Goal: Information Seeking & Learning: Learn about a topic

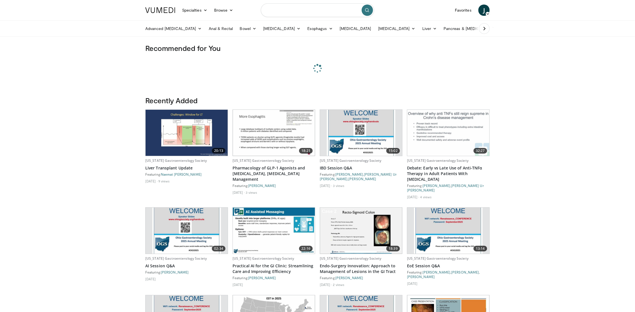
click at [313, 10] on input "Search topics, interventions" at bounding box center [317, 10] width 113 height 14
type input "**********"
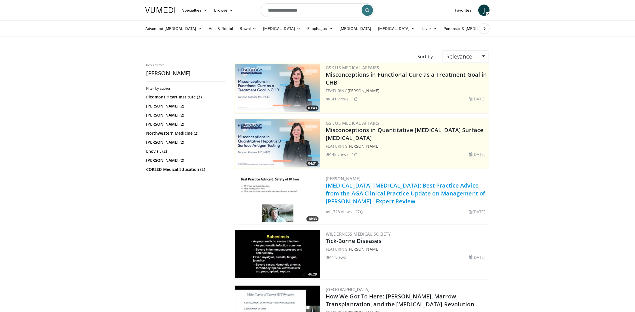
click at [394, 183] on link "[MEDICAL_DATA] [MEDICAL_DATA]: Best Practice Advice from the AGA Clinical Pract…" at bounding box center [405, 193] width 159 height 23
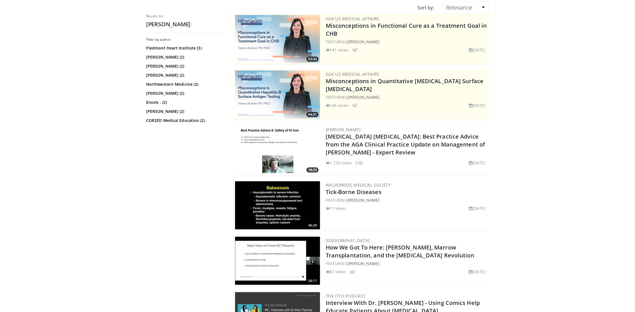
scroll to position [48, 0]
click at [378, 201] on link "[PERSON_NAME]" at bounding box center [363, 200] width 32 height 5
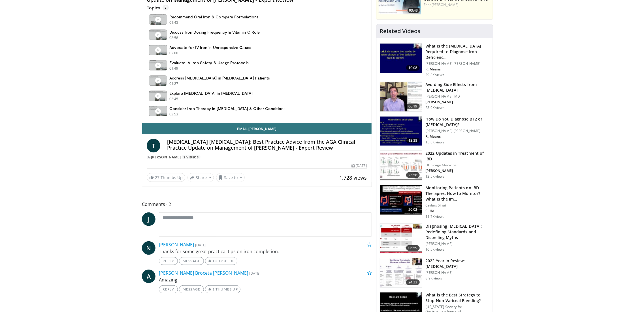
scroll to position [264, 0]
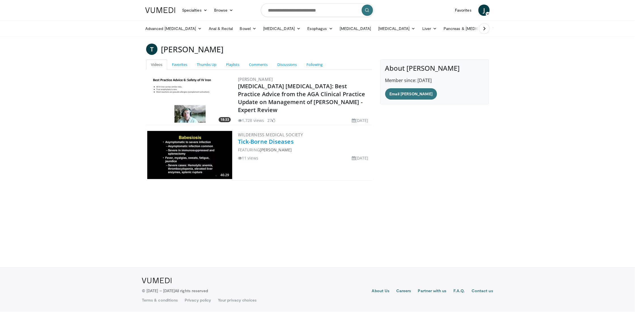
click at [267, 143] on link "Tick-Borne Diseases" at bounding box center [266, 142] width 56 height 8
click at [273, 132] on link "Wilderness Medical Society" at bounding box center [270, 135] width 65 height 6
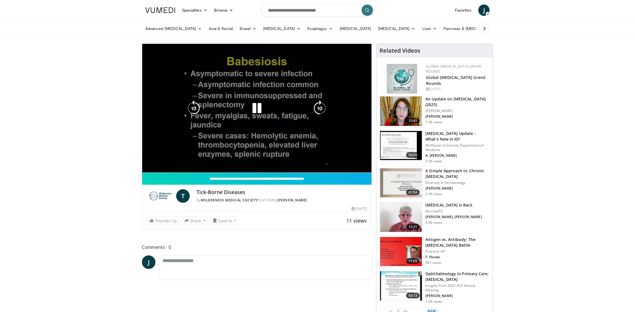
click at [160, 167] on video-js "**********" at bounding box center [256, 108] width 229 height 129
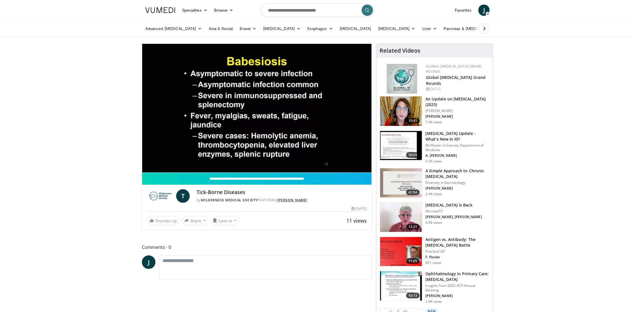
click at [305, 202] on link "[PERSON_NAME]" at bounding box center [292, 200] width 30 height 5
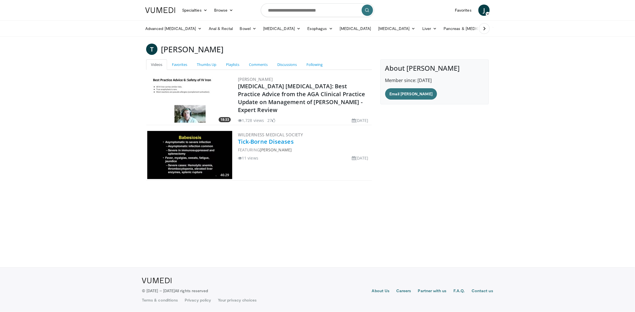
click at [270, 143] on link "Tick-Borne Diseases" at bounding box center [266, 142] width 56 height 8
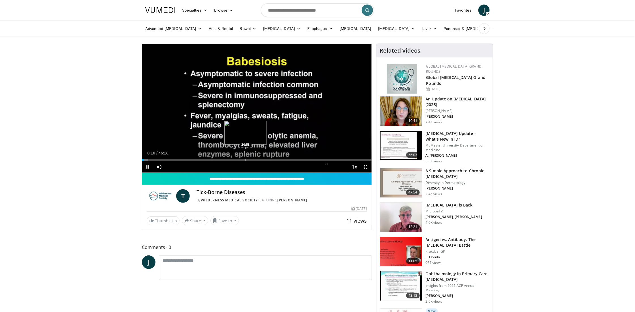
click at [245, 160] on div "Progress Bar" at bounding box center [245, 160] width 1 height 2
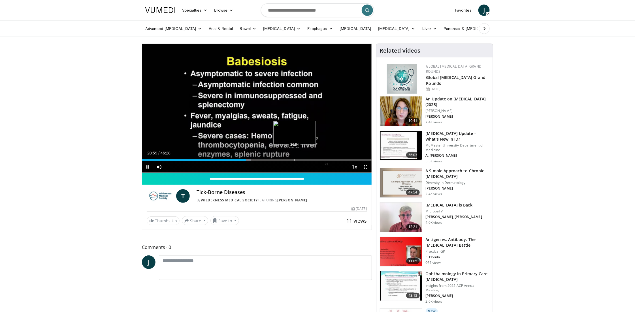
click at [294, 159] on div "Progress Bar" at bounding box center [294, 160] width 1 height 2
click at [324, 160] on div "Progress Bar" at bounding box center [324, 160] width 1 height 2
click at [149, 159] on div "Progress Bar" at bounding box center [149, 160] width 1 height 2
click at [144, 160] on div "Progress Bar" at bounding box center [144, 160] width 1 height 2
click at [143, 160] on div "Progress Bar" at bounding box center [143, 160] width 1 height 2
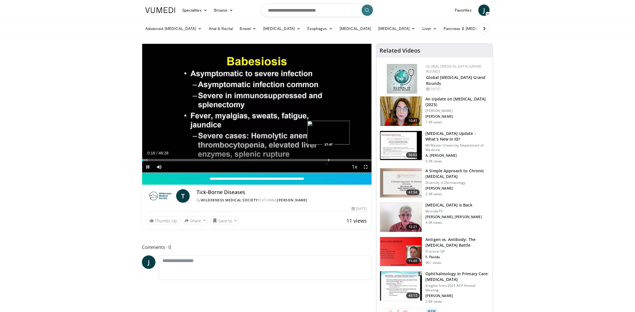
click at [328, 160] on div "Progress Bar" at bounding box center [328, 160] width 1 height 2
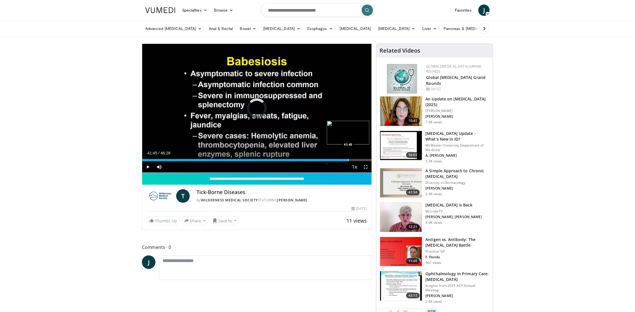
click at [348, 160] on div "Progress Bar" at bounding box center [348, 160] width 1 height 2
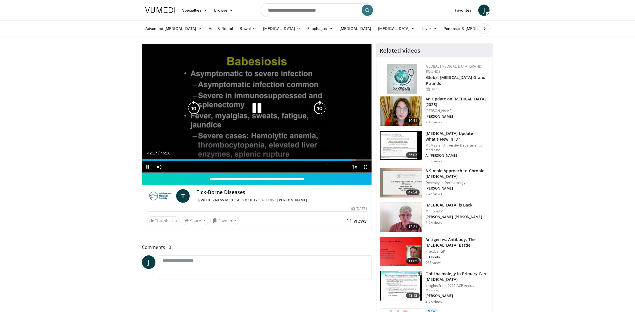
click at [259, 108] on icon "Video Player" at bounding box center [257, 108] width 16 height 16
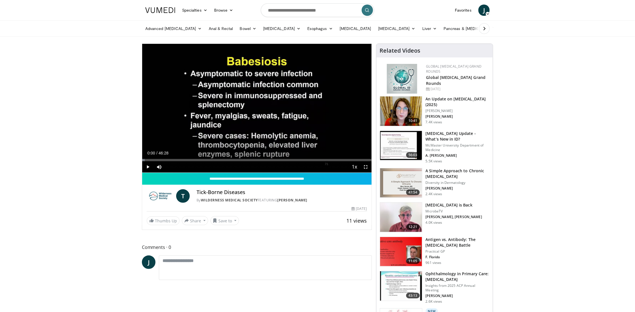
drag, startPoint x: 156, startPoint y: 159, endPoint x: 133, endPoint y: 161, distance: 22.7
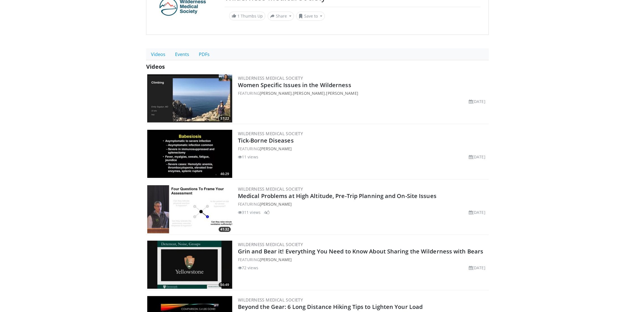
scroll to position [72, 0]
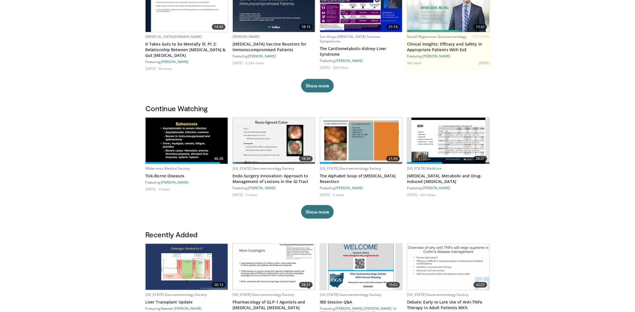
scroll to position [92, 0]
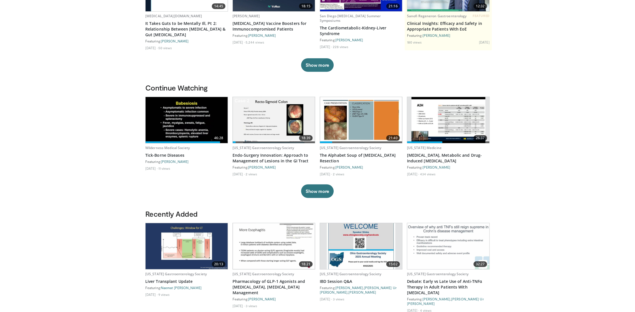
click at [422, 127] on img at bounding box center [448, 120] width 74 height 46
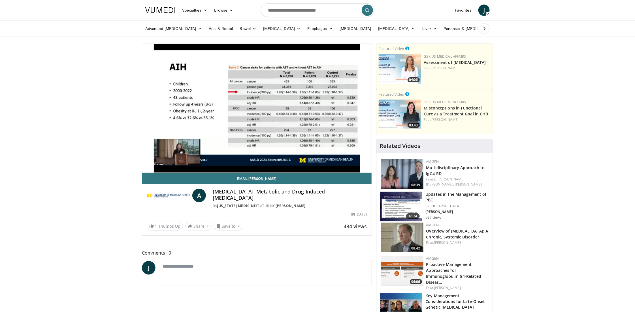
click at [163, 9] on img at bounding box center [160, 10] width 30 height 6
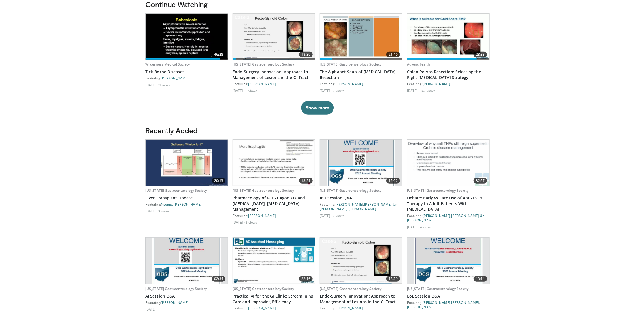
scroll to position [174, 0]
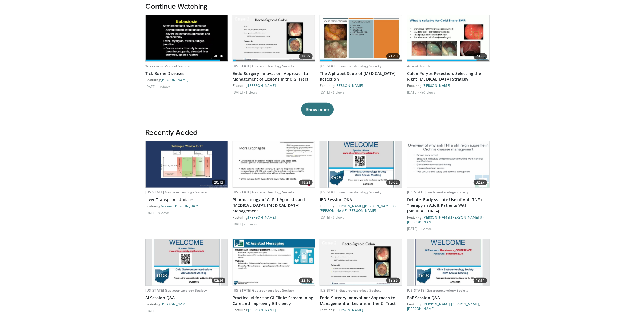
click at [93, 121] on body "Specialties Adult & Family Medicine Allergy, [MEDICAL_DATA], Immunology Anesthe…" at bounding box center [317, 305] width 635 height 959
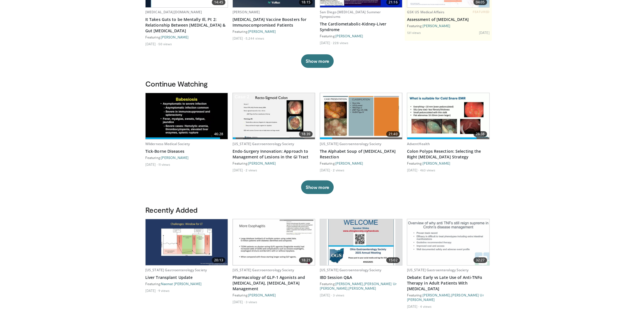
scroll to position [0, 0]
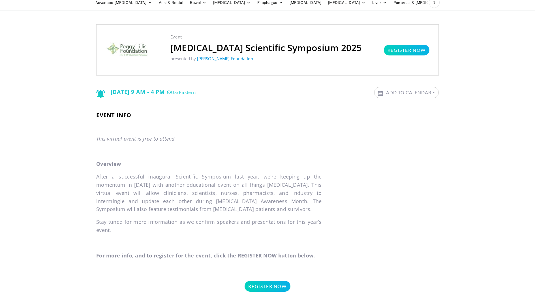
scroll to position [26, 0]
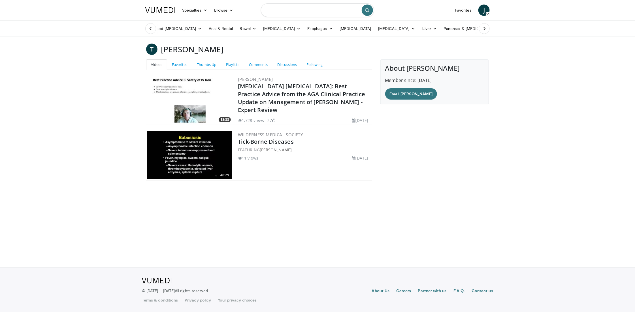
click at [315, 10] on input "Search topics, interventions" at bounding box center [317, 10] width 113 height 14
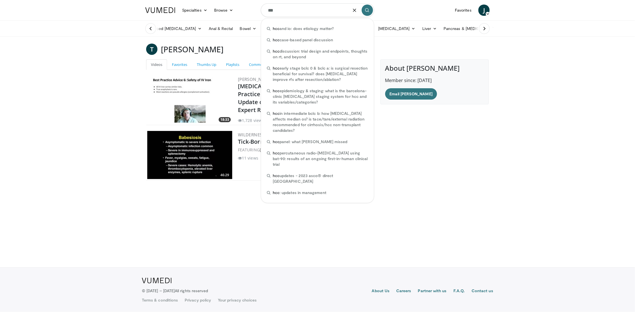
type input "***"
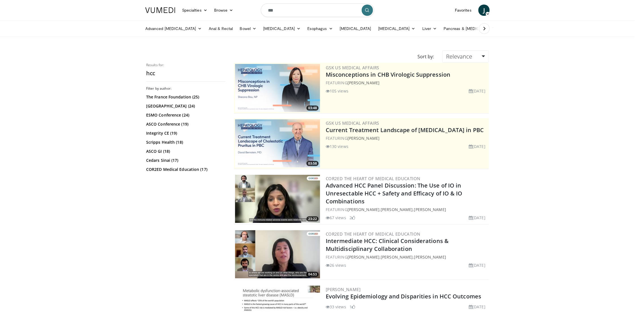
click at [291, 11] on input "***" at bounding box center [317, 10] width 113 height 14
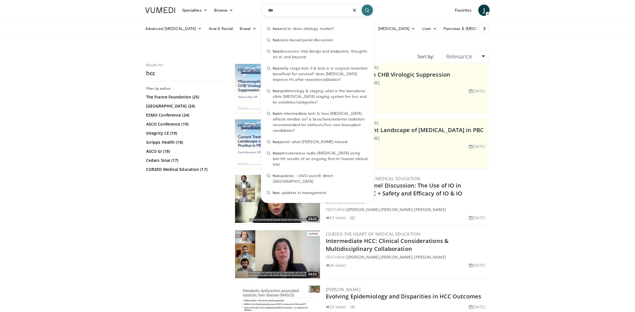
click at [291, 11] on input "***" at bounding box center [317, 10] width 113 height 14
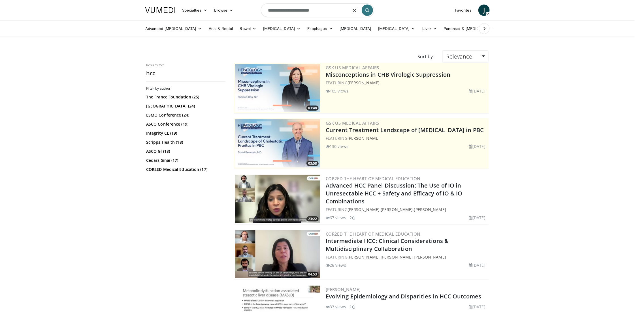
type input "**********"
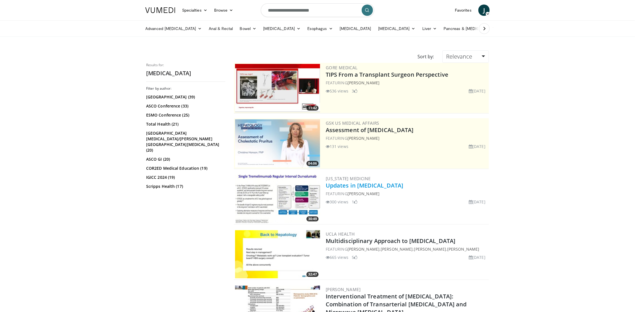
click at [377, 184] on link "Updates in [MEDICAL_DATA]" at bounding box center [365, 186] width 78 height 8
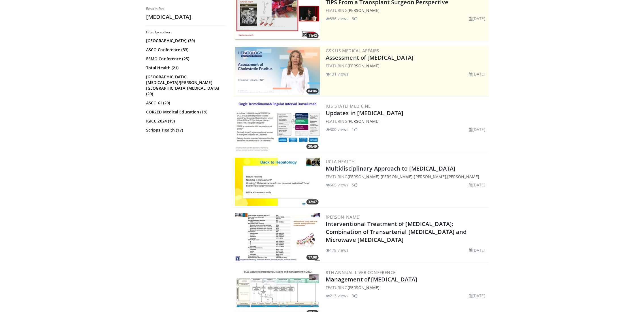
scroll to position [74, 0]
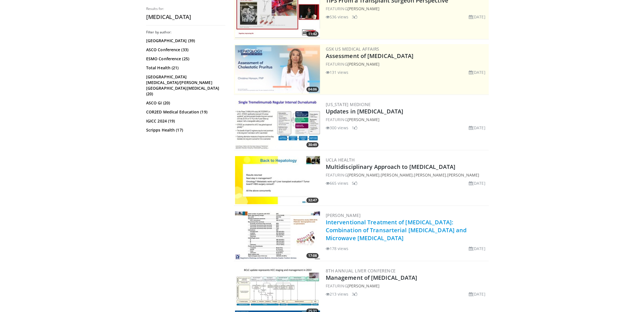
click at [366, 222] on link "Interventional Treatment of [MEDICAL_DATA]: Combination of Transarterial [MEDIC…" at bounding box center [396, 230] width 141 height 23
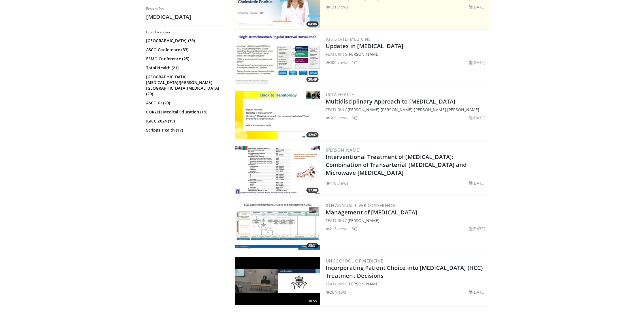
scroll to position [145, 0]
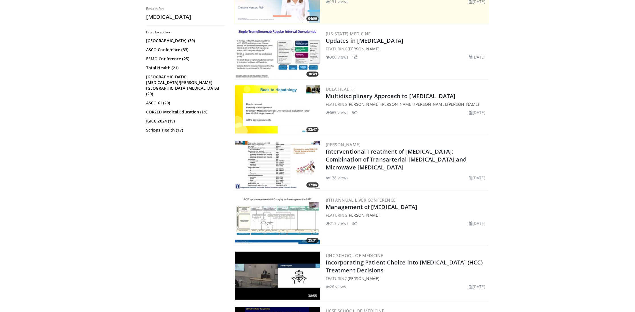
click at [391, 210] on div "8th Annual Liver Conference Management of Hepatocellular Carcinoma FEATURING Am…" at bounding box center [407, 220] width 162 height 48
click at [388, 206] on link "Management of [MEDICAL_DATA]" at bounding box center [372, 207] width 92 height 8
click at [382, 207] on link "Management of [MEDICAL_DATA]" at bounding box center [372, 207] width 92 height 8
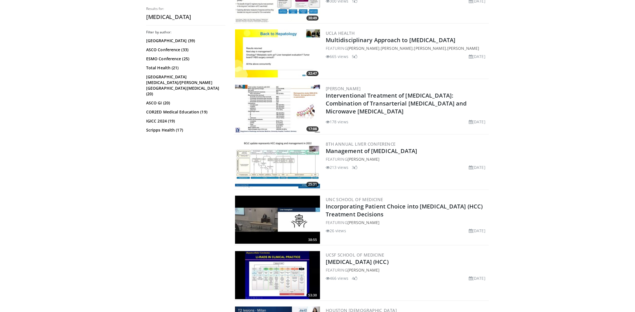
scroll to position [206, 0]
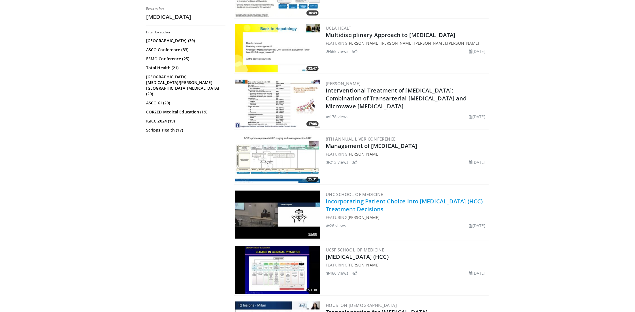
click at [390, 199] on link "Incorporating Patient Choice into Hepatocellular Carcinoma (HCC) Treatment Deci…" at bounding box center [404, 206] width 157 height 16
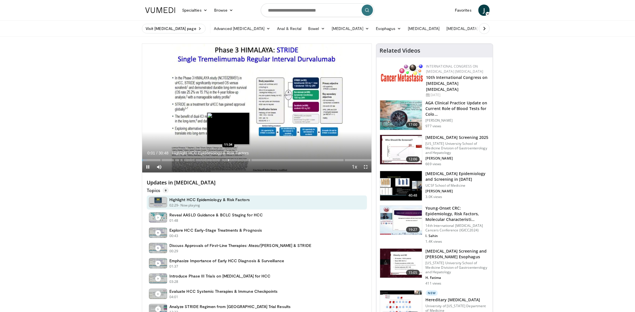
click at [228, 160] on div "Progress Bar" at bounding box center [228, 160] width 1 height 2
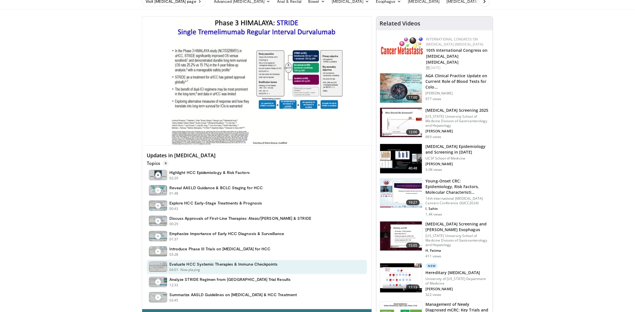
scroll to position [25, 0]
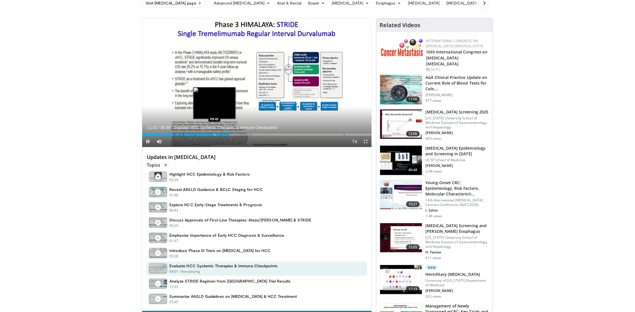
click at [214, 134] on div "Progress Bar" at bounding box center [214, 135] width 1 height 2
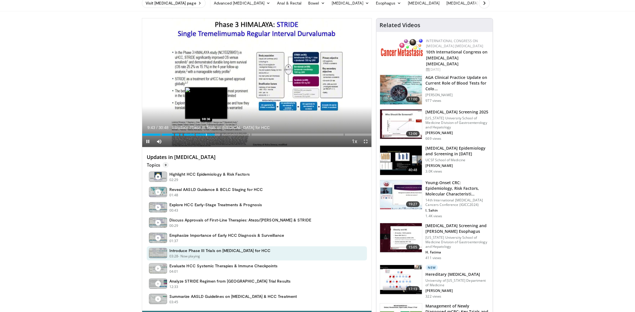
click at [206, 134] on div "Progress Bar" at bounding box center [206, 135] width 1 height 2
click at [191, 135] on div "Progress Bar" at bounding box center [191, 135] width 1 height 2
click at [199, 135] on div "Progress Bar" at bounding box center [199, 135] width 1 height 2
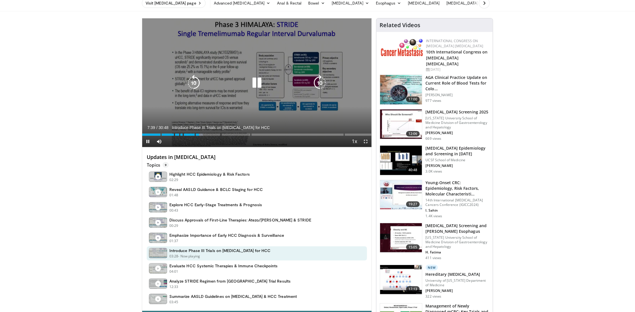
click at [210, 134] on div "10 seconds Tap to unmute" at bounding box center [256, 82] width 229 height 129
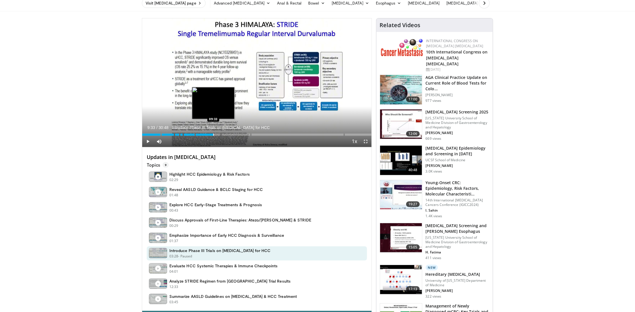
click at [213, 134] on div "Progress Bar" at bounding box center [213, 135] width 1 height 2
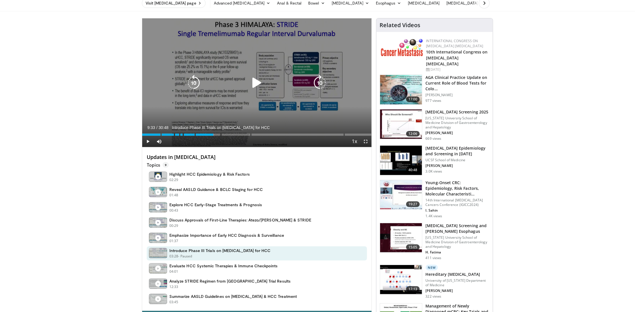
click at [223, 112] on div "10 seconds Tap to unmute" at bounding box center [256, 82] width 229 height 129
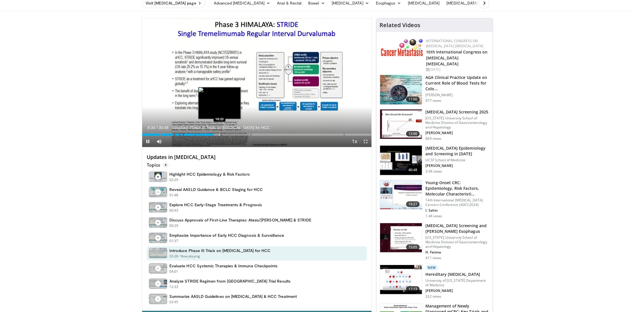
click at [219, 135] on div "Progress Bar" at bounding box center [219, 135] width 1 height 2
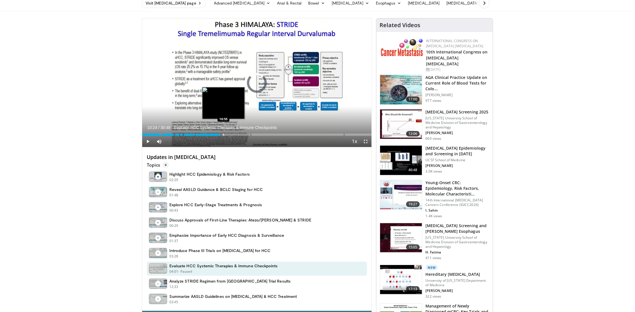
click at [223, 135] on div "Progress Bar" at bounding box center [223, 135] width 1 height 2
click at [226, 135] on div "Progress Bar" at bounding box center [226, 135] width 1 height 2
click at [230, 135] on div "Progress Bar" at bounding box center [230, 135] width 1 height 2
click at [234, 135] on div "Progress Bar" at bounding box center [234, 135] width 1 height 2
click at [239, 135] on div "Progress Bar" at bounding box center [239, 135] width 1 height 2
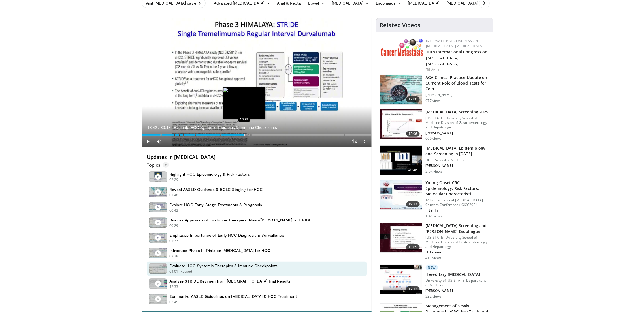
click at [244, 135] on div "Progress Bar" at bounding box center [244, 135] width 1 height 2
click at [248, 135] on div "Progress Bar" at bounding box center [248, 135] width 1 height 2
click at [253, 135] on div "Progress Bar" at bounding box center [253, 135] width 1 height 2
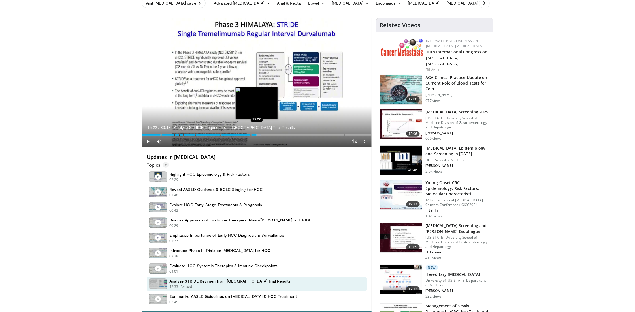
click at [256, 135] on div "Progress Bar" at bounding box center [256, 135] width 1 height 2
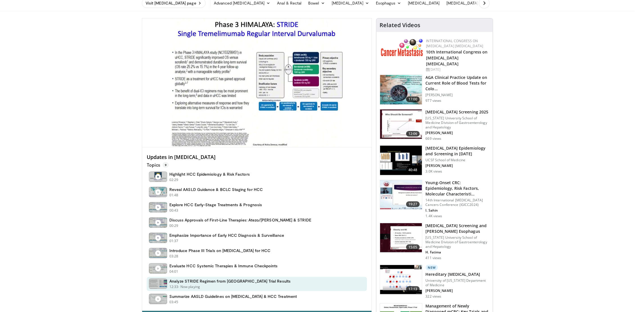
click at [263, 134] on div "10 seconds Tap to unmute" at bounding box center [256, 82] width 229 height 129
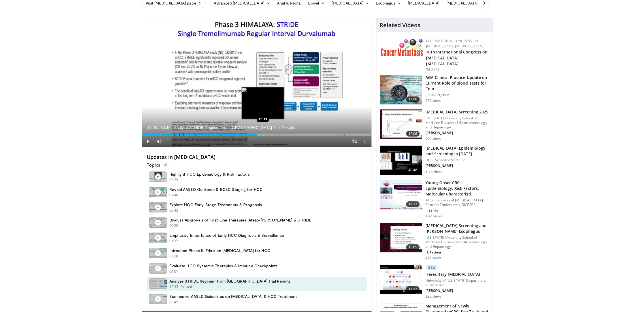
click at [263, 135] on div "Progress Bar" at bounding box center [263, 135] width 1 height 2
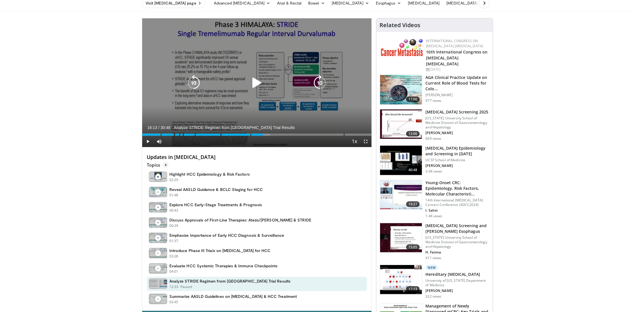
click at [249, 93] on div "10 seconds Tap to unmute" at bounding box center [256, 82] width 229 height 129
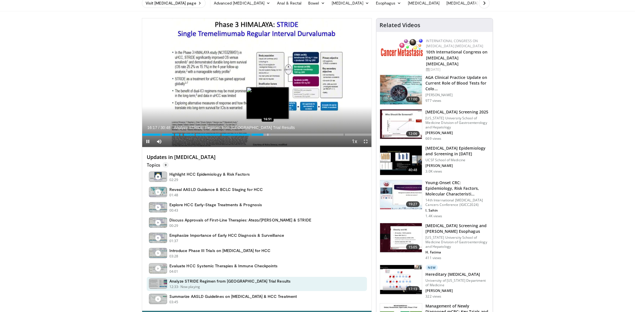
click at [268, 134] on div "Progress Bar" at bounding box center [268, 135] width 1 height 2
click at [273, 136] on div "Progress Bar" at bounding box center [273, 135] width 1 height 2
click at [278, 135] on div "Progress Bar" at bounding box center [278, 135] width 1 height 2
click at [284, 136] on div "Progress Bar" at bounding box center [284, 135] width 1 height 2
click at [289, 135] on div "Progress Bar" at bounding box center [289, 135] width 1 height 2
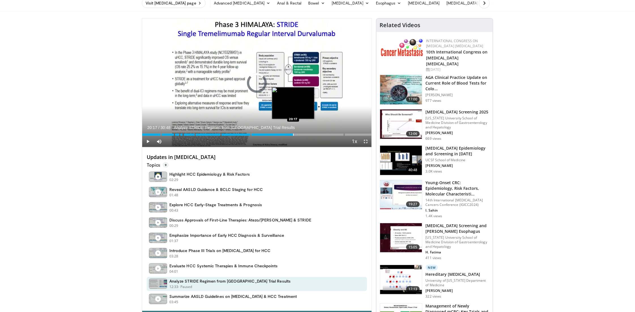
click at [293, 135] on div "Progress Bar" at bounding box center [293, 135] width 1 height 2
click at [297, 135] on div "Progress Bar" at bounding box center [297, 135] width 1 height 2
click at [301, 135] on div "Progress Bar" at bounding box center [301, 135] width 1 height 2
click at [309, 135] on div "Progress Bar" at bounding box center [309, 135] width 1 height 2
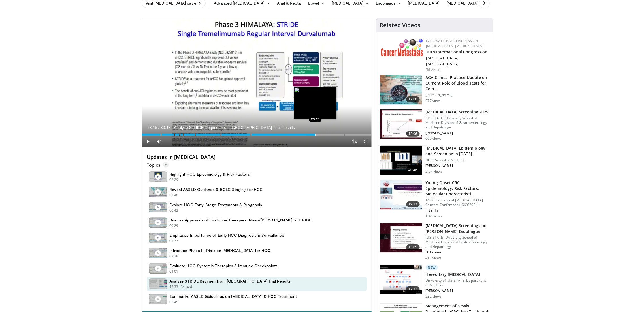
click at [315, 135] on div "Progress Bar" at bounding box center [315, 135] width 1 height 2
click at [321, 135] on div "Progress Bar" at bounding box center [321, 135] width 1 height 2
click at [326, 135] on div "Progress Bar" at bounding box center [326, 135] width 1 height 2
click at [333, 134] on div "Progress Bar" at bounding box center [333, 135] width 1 height 2
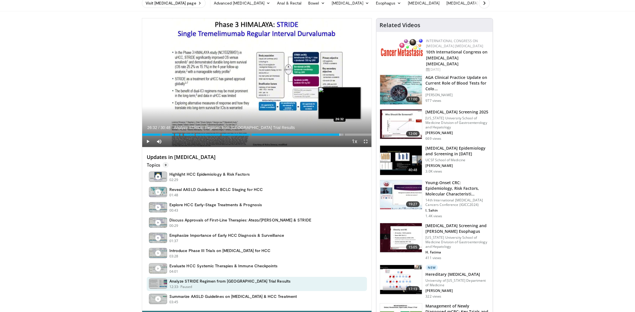
click at [339, 134] on div "Progress Bar" at bounding box center [339, 135] width 1 height 2
click at [346, 135] on div "Progress Bar" at bounding box center [346, 135] width 1 height 2
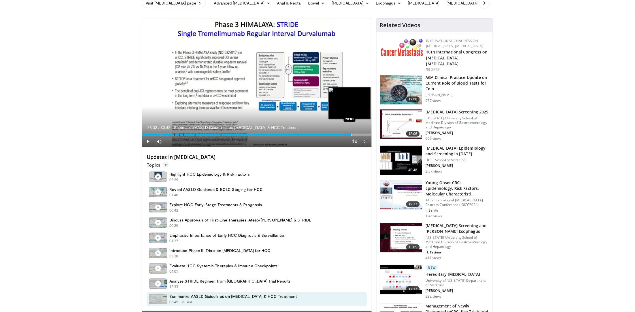
click at [351, 134] on div "Progress Bar" at bounding box center [351, 135] width 1 height 2
click at [355, 135] on div "Progress Bar" at bounding box center [355, 135] width 1 height 2
click at [360, 135] on div "Progress Bar" at bounding box center [359, 135] width 1 height 2
click at [366, 134] on div "Progress Bar" at bounding box center [366, 135] width 1 height 2
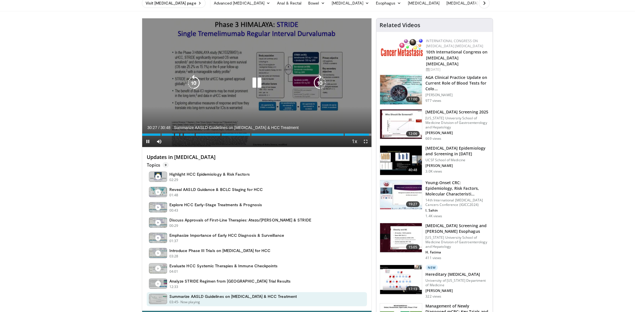
click at [260, 80] on icon "Video Player" at bounding box center [257, 83] width 16 height 16
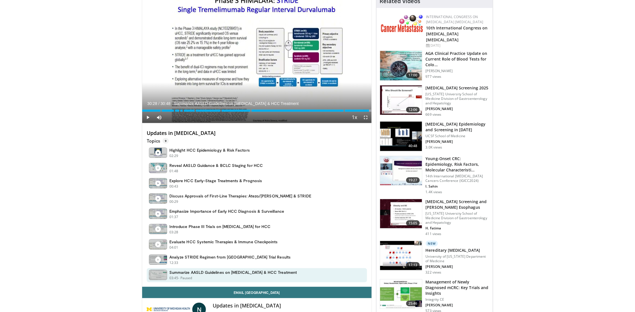
scroll to position [49, 0]
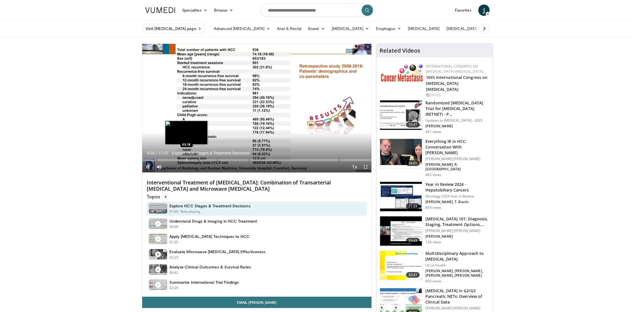
click at [187, 159] on div "Loaded : 3.85% 00:02 03:18" at bounding box center [256, 158] width 229 height 5
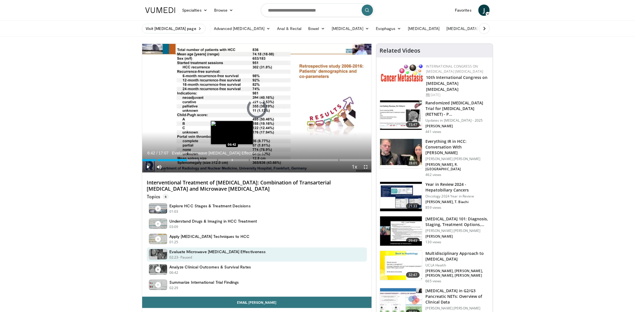
click at [232, 159] on div "Loaded : 26.05% 03:22 06:42" at bounding box center [256, 158] width 229 height 5
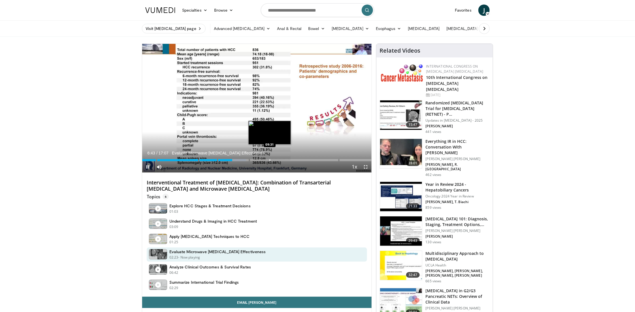
click at [269, 159] on div "Loaded : 45.35% 06:43 09:31" at bounding box center [256, 158] width 229 height 5
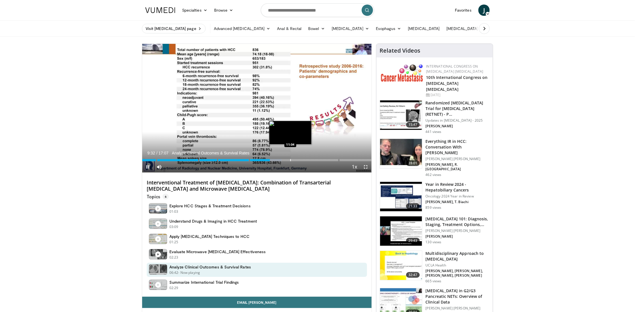
click at [291, 159] on div "Progress Bar" at bounding box center [290, 160] width 1 height 2
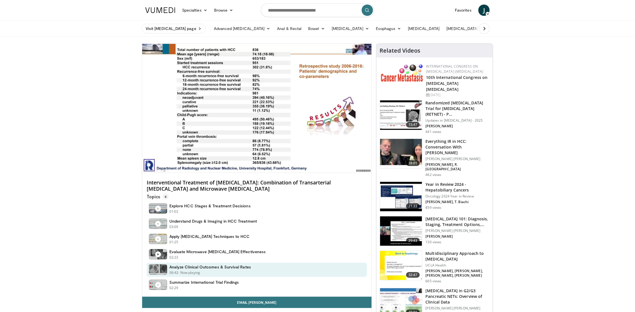
click at [311, 159] on video-js "**********" at bounding box center [256, 108] width 229 height 129
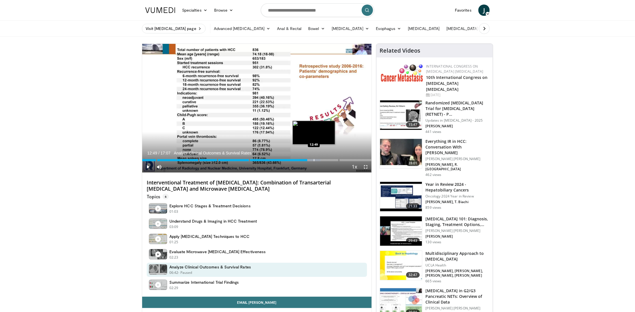
click at [314, 161] on div "Progress Bar" at bounding box center [314, 160] width 1 height 2
click at [318, 161] on div "Progress Bar" at bounding box center [318, 160] width 1 height 2
click at [325, 161] on div "Progress Bar" at bounding box center [325, 160] width 1 height 2
click at [333, 161] on div "Progress Bar" at bounding box center [333, 160] width 1 height 2
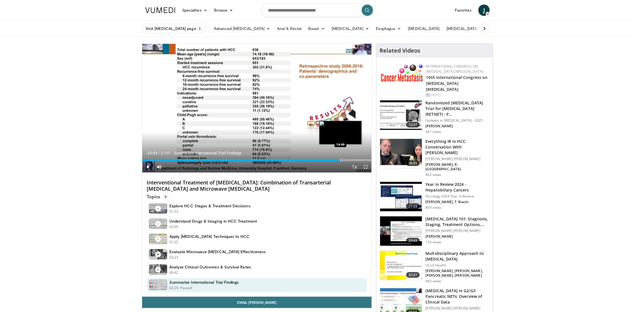
click at [340, 161] on div "Progress Bar" at bounding box center [340, 160] width 1 height 2
click at [346, 161] on div "Progress Bar" at bounding box center [346, 160] width 1 height 2
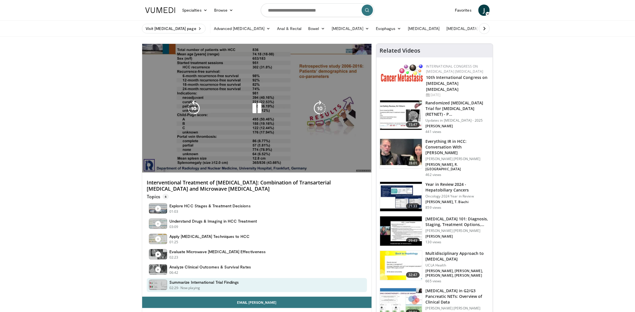
click at [352, 161] on div "10 seconds Tap to unmute" at bounding box center [256, 108] width 229 height 129
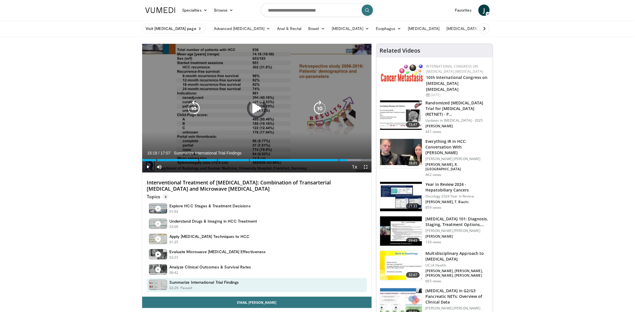
click at [0, 0] on div "Progress Bar" at bounding box center [0, 0] width 0 height 0
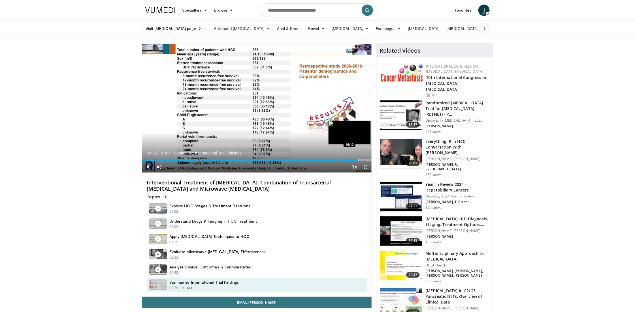
click at [358, 161] on div "Progress Bar" at bounding box center [358, 160] width 1 height 2
click at [365, 160] on div "Progress Bar" at bounding box center [365, 160] width 1 height 2
click at [359, 160] on div "Progress Bar" at bounding box center [359, 160] width 1 height 2
click at [366, 160] on div "Progress Bar" at bounding box center [366, 160] width 1 height 2
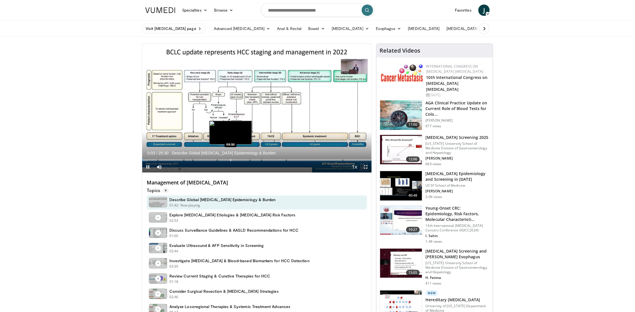
click at [231, 159] on div "Loaded : 2.59% 00:04 09:50" at bounding box center [256, 158] width 229 height 5
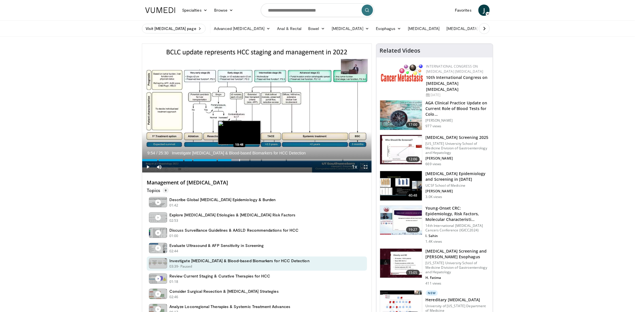
click at [239, 160] on div "Progress Bar" at bounding box center [239, 160] width 1 height 2
click at [255, 160] on div "Progress Bar" at bounding box center [255, 160] width 1 height 2
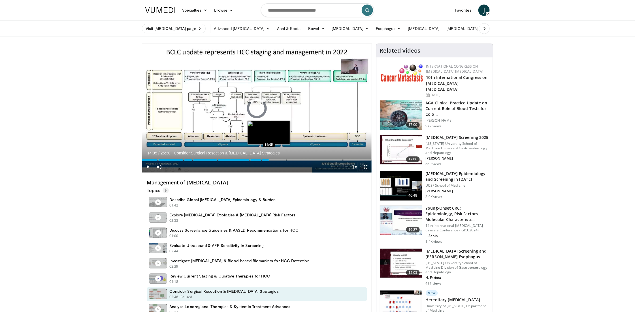
click at [269, 160] on div "Progress Bar" at bounding box center [269, 160] width 1 height 2
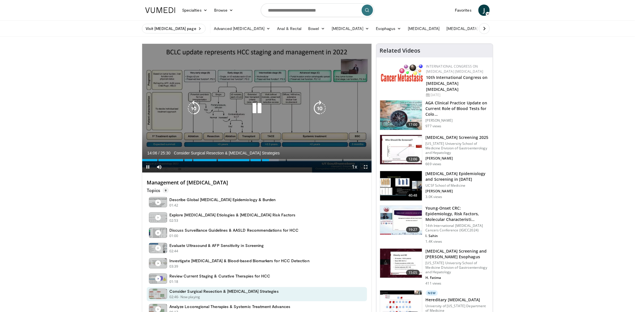
click at [0, 0] on div "Progress Bar" at bounding box center [0, 0] width 0 height 0
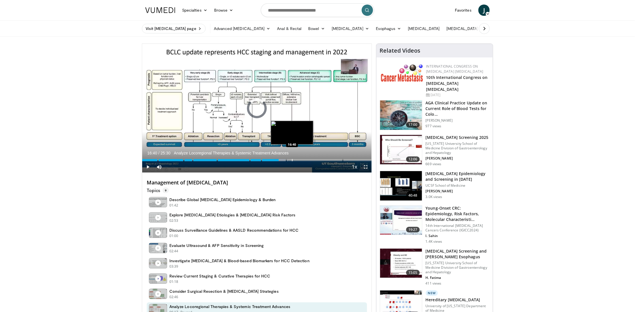
click at [292, 159] on div "Progress Bar" at bounding box center [292, 160] width 1 height 2
click at [301, 160] on div "Progress Bar" at bounding box center [301, 160] width 1 height 2
click at [307, 160] on div "Progress Bar" at bounding box center [307, 160] width 1 height 2
click at [312, 160] on div "Progress Bar" at bounding box center [312, 160] width 1 height 2
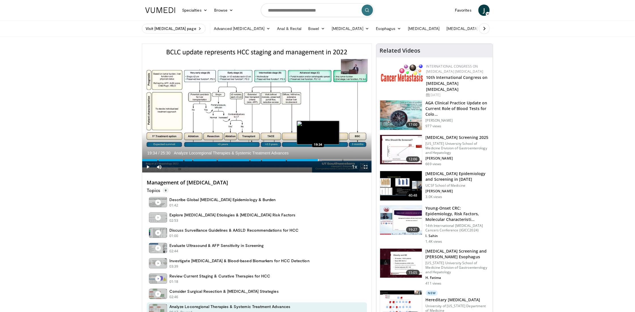
click at [318, 159] on div "Progress Bar" at bounding box center [318, 160] width 1 height 2
click at [323, 161] on div "Progress Bar" at bounding box center [323, 160] width 1 height 2
click at [328, 160] on div "Progress Bar" at bounding box center [328, 160] width 1 height 2
click at [333, 160] on div "Progress Bar" at bounding box center [333, 160] width 1 height 2
click at [337, 160] on div "Progress Bar" at bounding box center [337, 160] width 1 height 2
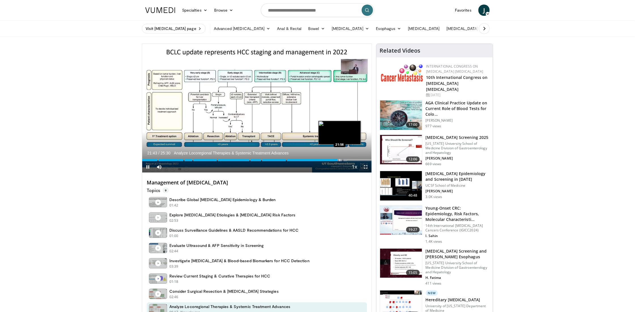
click at [340, 161] on div "Progress Bar" at bounding box center [339, 160] width 1 height 2
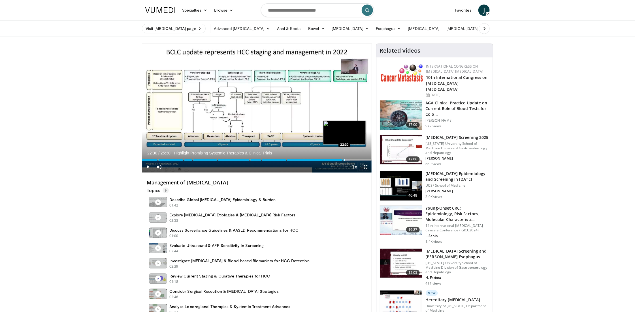
click at [344, 161] on div "Progress Bar" at bounding box center [344, 160] width 1 height 2
click at [349, 161] on div "Progress Bar" at bounding box center [349, 160] width 1 height 2
click at [354, 161] on div "Progress Bar" at bounding box center [354, 160] width 1 height 2
click at [358, 161] on div "Progress Bar" at bounding box center [358, 160] width 1 height 2
click at [363, 161] on div "Progress Bar" at bounding box center [363, 160] width 1 height 2
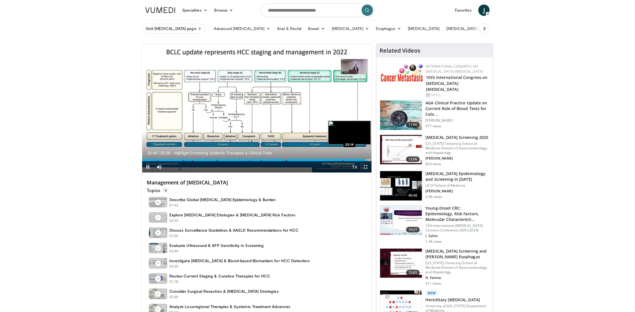
click at [369, 161] on div "Progress Bar" at bounding box center [369, 160] width 1 height 2
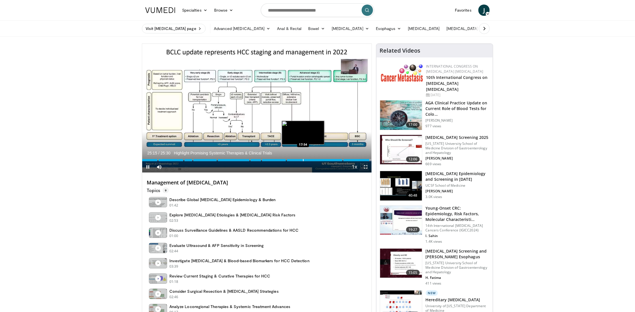
click at [303, 160] on div "Progress Bar" at bounding box center [303, 160] width 1 height 2
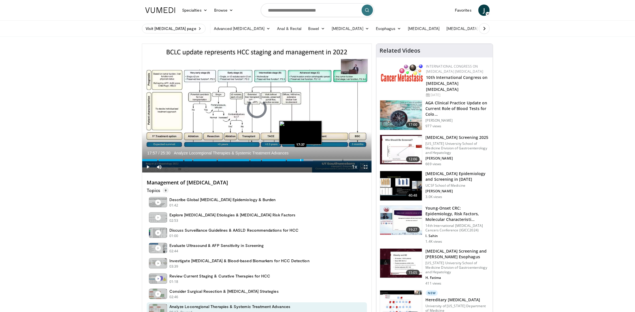
click at [300, 160] on div "Progress Bar" at bounding box center [300, 160] width 1 height 2
click at [306, 160] on div "Progress Bar" at bounding box center [306, 160] width 1 height 2
click at [302, 160] on div "Progress Bar" at bounding box center [302, 160] width 1 height 2
click at [299, 160] on div "Progress Bar" at bounding box center [299, 160] width 1 height 2
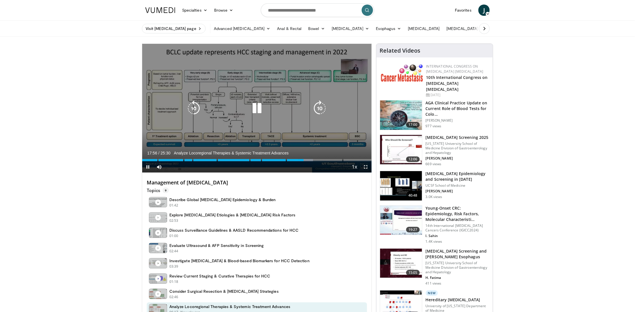
click at [256, 108] on icon "Video Player" at bounding box center [257, 108] width 16 height 16
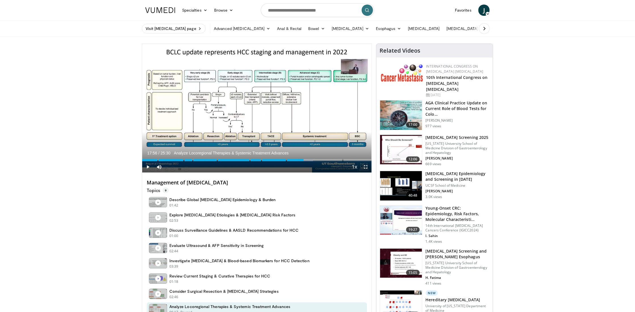
drag, startPoint x: 253, startPoint y: 185, endPoint x: 148, endPoint y: 184, distance: 104.5
click at [148, 184] on h4 "Management of Hepatocellular Carcinoma" at bounding box center [257, 183] width 220 height 6
copy h4 "Management of Hepatocellular Carcinoma"
click at [301, 161] on div "Progress Bar" at bounding box center [301, 160] width 1 height 2
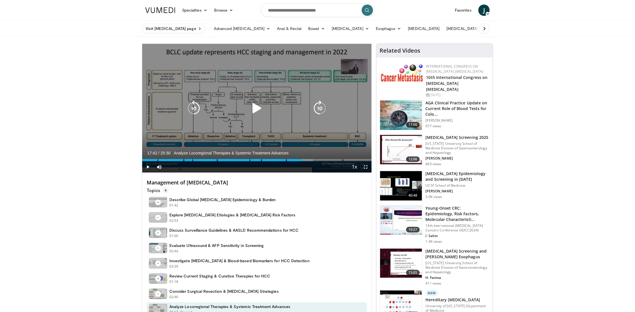
click at [257, 111] on icon "Video Player" at bounding box center [257, 108] width 16 height 16
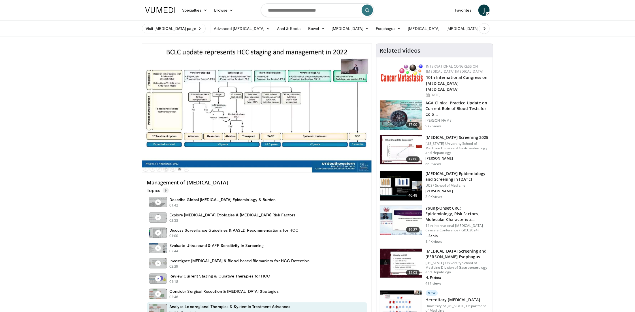
click at [257, 111] on div "10 seconds Tap to unmute" at bounding box center [256, 108] width 229 height 129
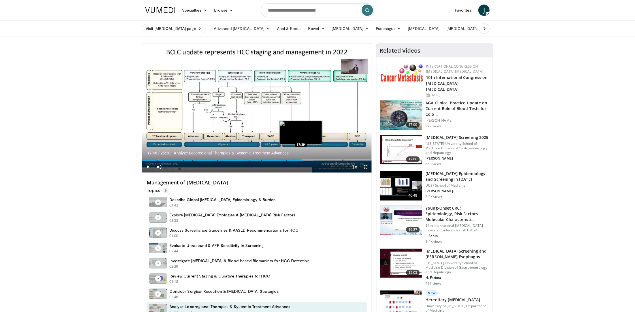
click at [301, 160] on div "Progress Bar" at bounding box center [301, 160] width 1 height 2
click at [148, 167] on span "Video Player" at bounding box center [147, 166] width 11 height 11
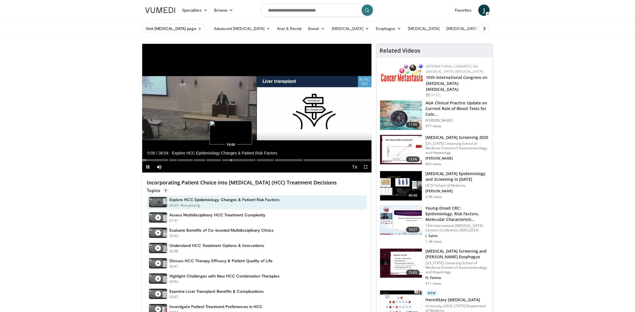
click at [231, 160] on div "Progress Bar" at bounding box center [231, 160] width 1 height 2
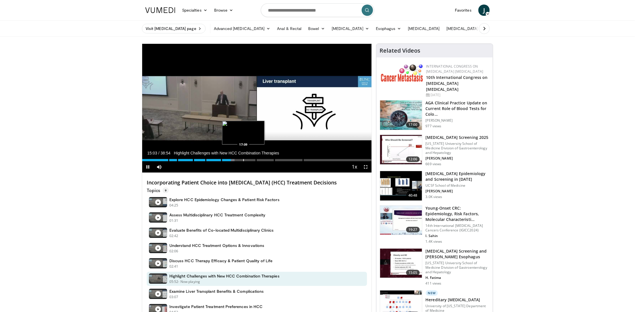
click at [243, 161] on div "Progress Bar" at bounding box center [243, 160] width 1 height 2
click at [253, 162] on div "Current Time 17:10 / Duration 38:54 Highlight Challenges with New HCC Combinati…" at bounding box center [256, 166] width 229 height 11
click at [265, 159] on div "Loaded : 47.18% 17:12 20:49" at bounding box center [256, 158] width 229 height 5
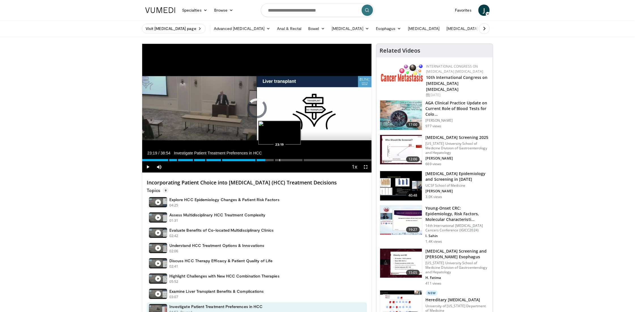
click at [279, 160] on div "Progress Bar" at bounding box center [279, 160] width 1 height 2
click at [293, 160] on div "Progress Bar" at bounding box center [293, 160] width 1 height 2
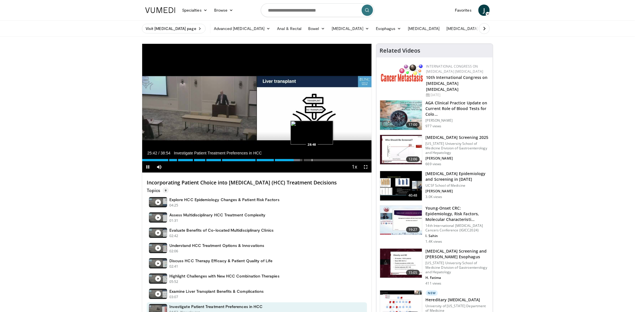
click at [312, 159] on div "Progress Bar" at bounding box center [312, 160] width 1 height 2
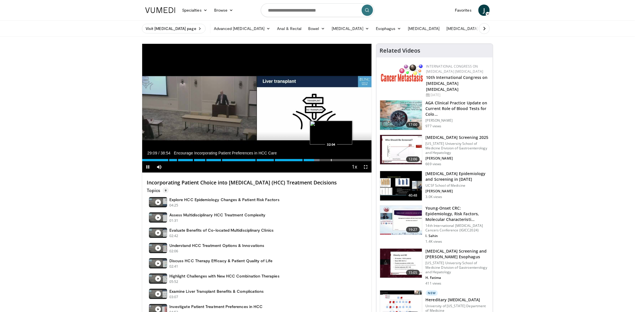
click at [331, 160] on div "Progress Bar" at bounding box center [331, 160] width 1 height 2
click at [339, 160] on div "Progress Bar" at bounding box center [339, 160] width 1 height 2
click at [331, 160] on div "Progress Bar" at bounding box center [331, 160] width 1 height 2
click at [349, 161] on div "Progress Bar" at bounding box center [349, 160] width 1 height 2
click at [357, 161] on div "Progress Bar" at bounding box center [357, 160] width 1 height 2
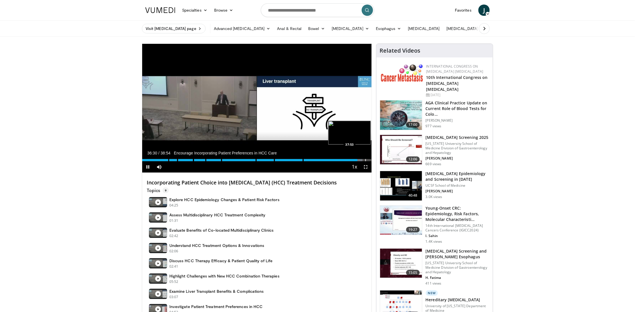
click at [366, 161] on div "Progress Bar" at bounding box center [365, 160] width 1 height 2
click at [296, 159] on div "Loaded : 100.00% 38:03 26:21" at bounding box center [256, 158] width 229 height 5
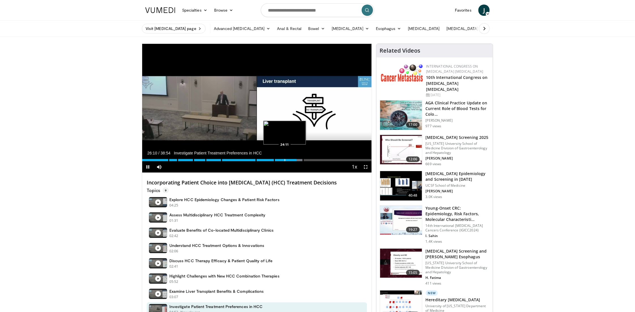
click at [285, 159] on div "Loaded : 69.90% 26:10 24:11" at bounding box center [256, 158] width 229 height 5
click at [268, 159] on div "Loaded : 65.02% 24:15 21:21" at bounding box center [256, 158] width 229 height 5
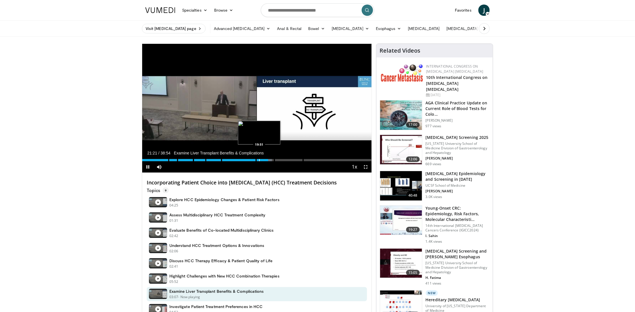
click at [259, 159] on div "Progress Bar" at bounding box center [259, 160] width 1 height 2
click at [248, 159] on div "Progress Bar" at bounding box center [248, 160] width 1 height 2
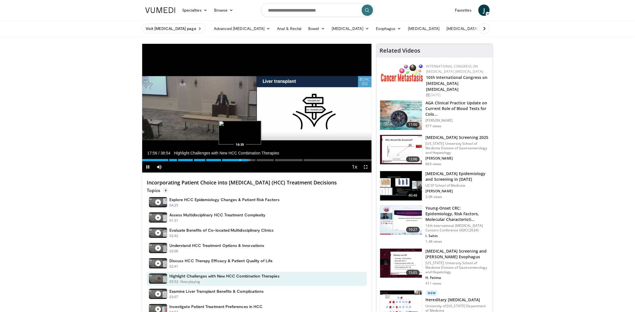
click at [239, 159] on div "Loaded : 47.17% 17:56 16:35" at bounding box center [256, 158] width 229 height 5
click at [232, 159] on div "Loaded : 45.03% 16:27 15:20" at bounding box center [256, 158] width 229 height 5
click at [229, 159] on div "Loaded : 40.37% 15:21 14:42" at bounding box center [256, 158] width 229 height 5
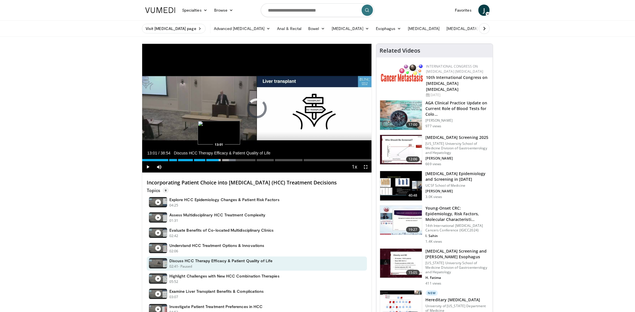
click at [219, 161] on div "Progress Bar" at bounding box center [219, 160] width 1 height 2
click at [211, 161] on div "Progress Bar" at bounding box center [211, 160] width 1 height 2
click at [208, 161] on div "Progress Bar" at bounding box center [208, 160] width 1 height 2
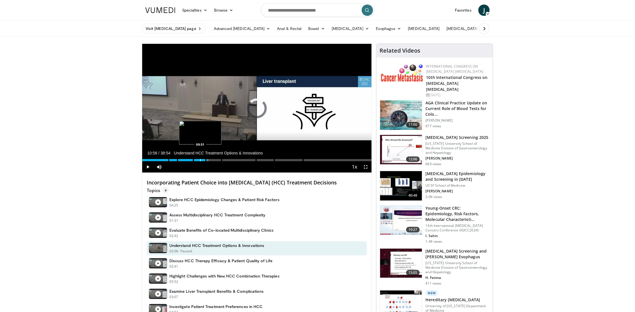
click at [200, 161] on div "Progress Bar" at bounding box center [200, 160] width 1 height 2
click at [195, 160] on div "Progress Bar" at bounding box center [195, 160] width 1 height 2
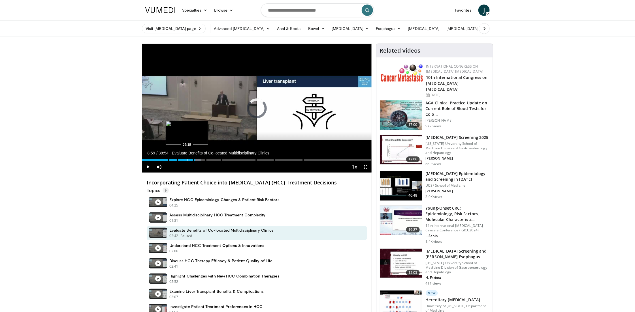
click at [187, 160] on div "Progress Bar" at bounding box center [187, 160] width 1 height 2
click at [181, 160] on div "Progress Bar" at bounding box center [181, 160] width 1 height 2
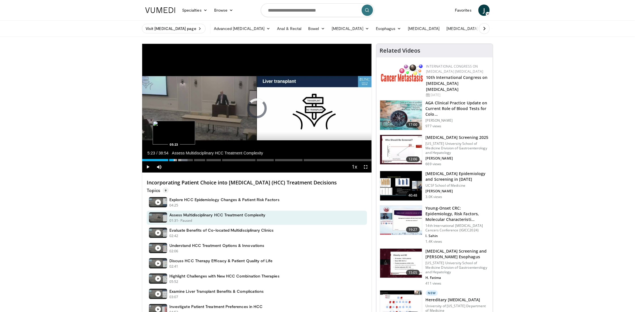
click at [174, 160] on div "Progress Bar" at bounding box center [174, 160] width 1 height 2
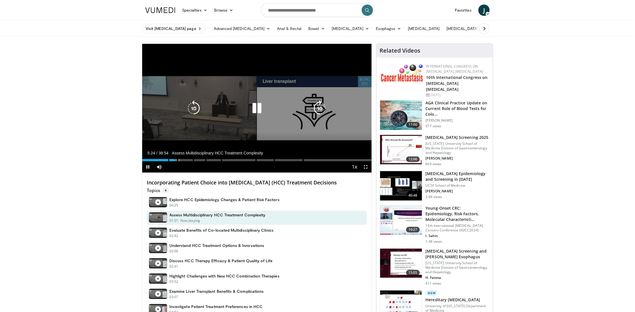
click at [256, 108] on icon "Video Player" at bounding box center [257, 108] width 16 height 16
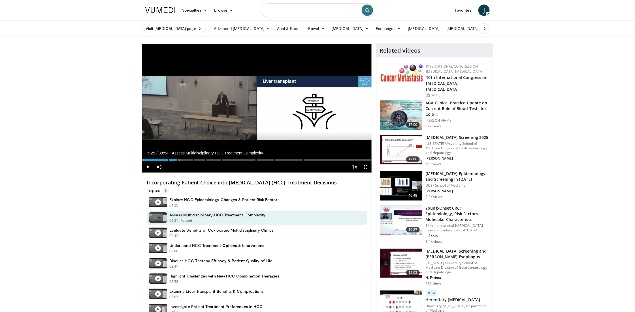
click at [301, 12] on input "Search topics, interventions" at bounding box center [317, 10] width 113 height 14
type input "**********"
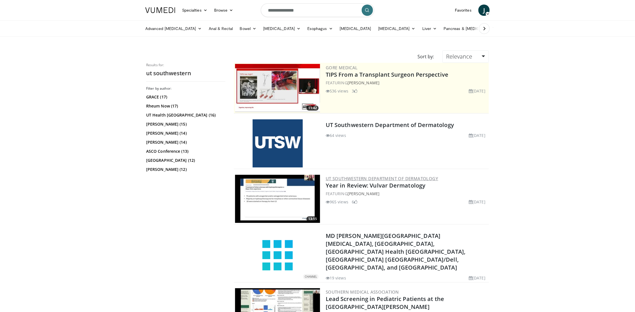
click at [348, 180] on link "UT Southwestern Department of Dermatology" at bounding box center [382, 179] width 112 height 6
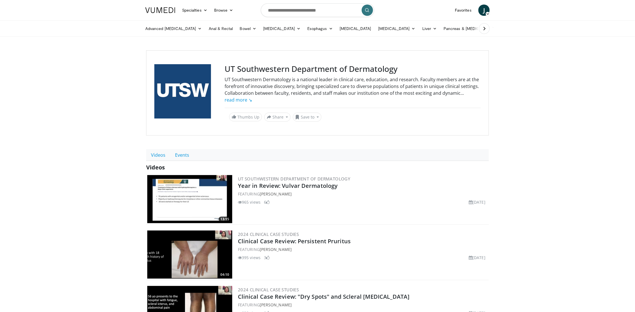
scroll to position [2, 0]
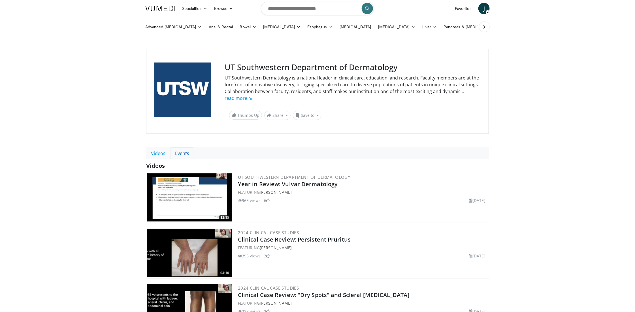
click at [183, 152] on link "Events" at bounding box center [182, 153] width 24 height 12
